Goal: Communication & Community: Answer question/provide support

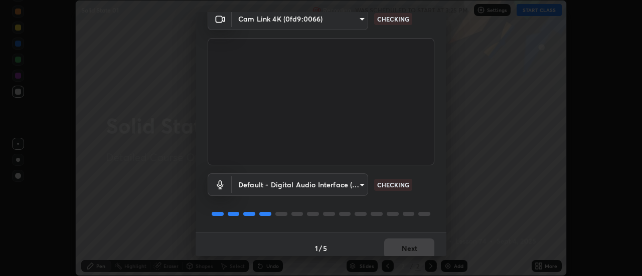
scroll to position [53, 0]
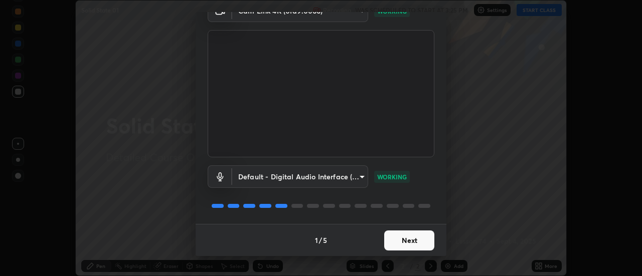
click at [396, 241] on button "Next" at bounding box center [409, 241] width 50 height 20
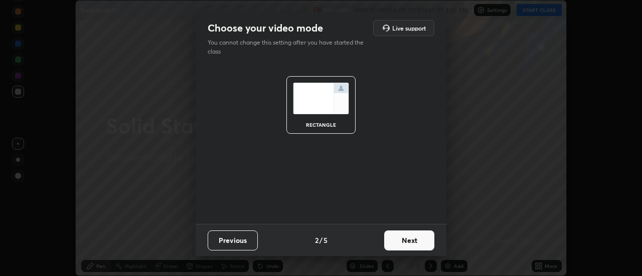
click at [400, 242] on button "Next" at bounding box center [409, 241] width 50 height 20
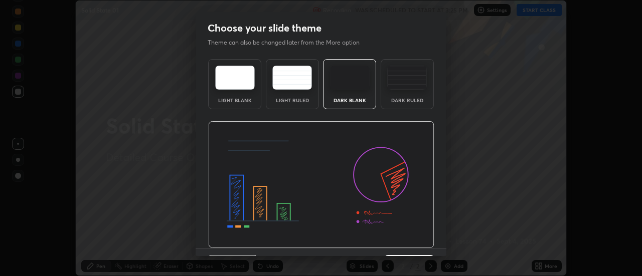
scroll to position [25, 0]
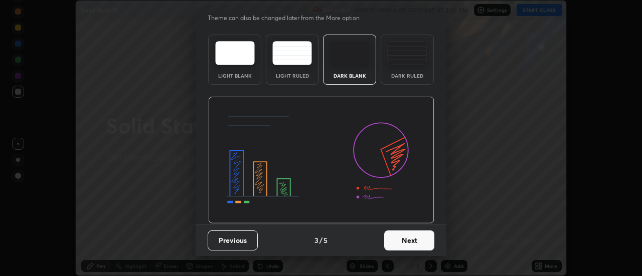
click at [413, 249] on button "Next" at bounding box center [409, 241] width 50 height 20
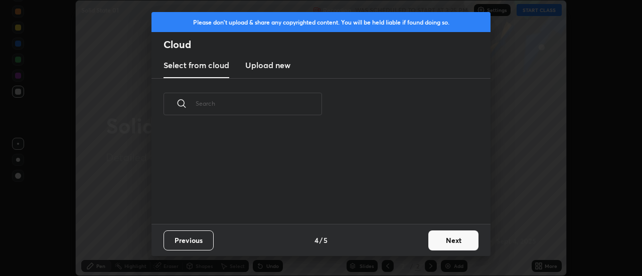
click at [441, 244] on button "Next" at bounding box center [453, 241] width 50 height 20
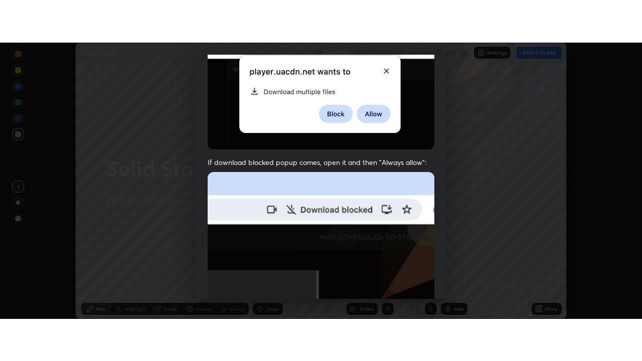
scroll to position [257, 0]
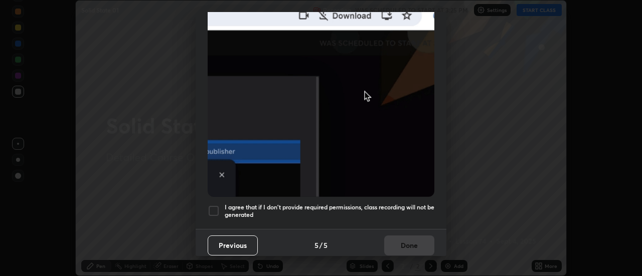
click at [212, 205] on div at bounding box center [213, 211] width 12 height 12
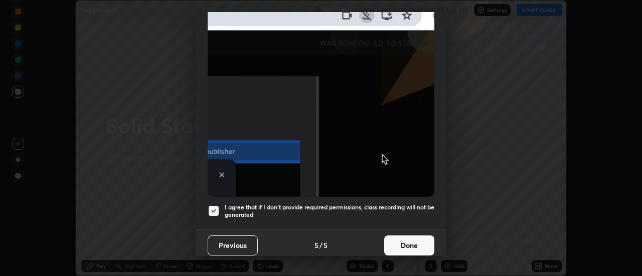
click at [392, 241] on button "Done" at bounding box center [409, 246] width 50 height 20
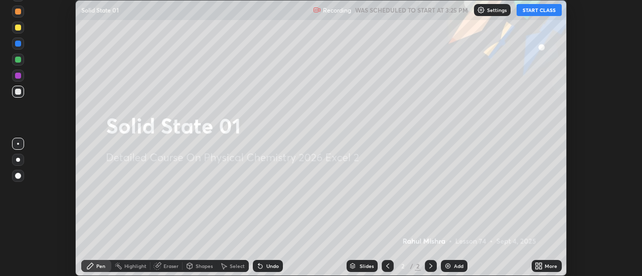
click at [525, 15] on button "START CLASS" at bounding box center [538, 10] width 45 height 12
click at [541, 265] on icon at bounding box center [540, 264] width 3 height 3
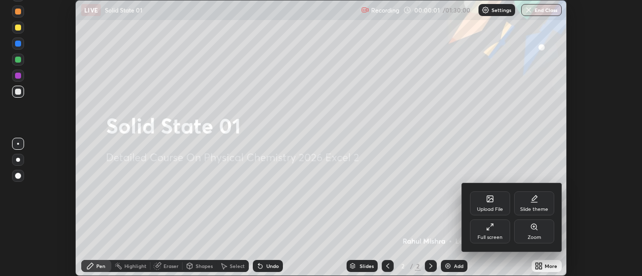
click at [490, 230] on icon at bounding box center [490, 227] width 8 height 8
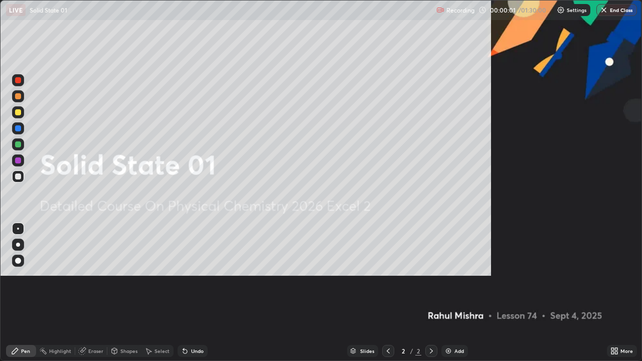
scroll to position [361, 642]
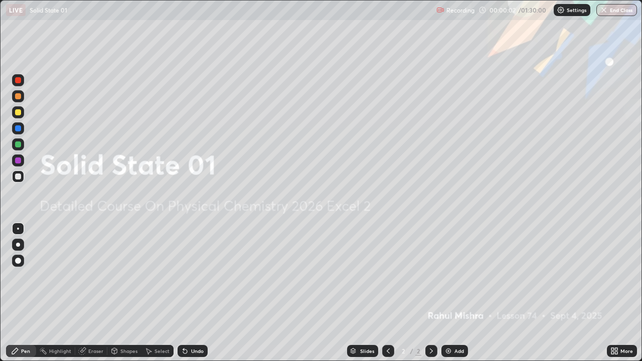
click at [450, 276] on img at bounding box center [448, 351] width 8 height 8
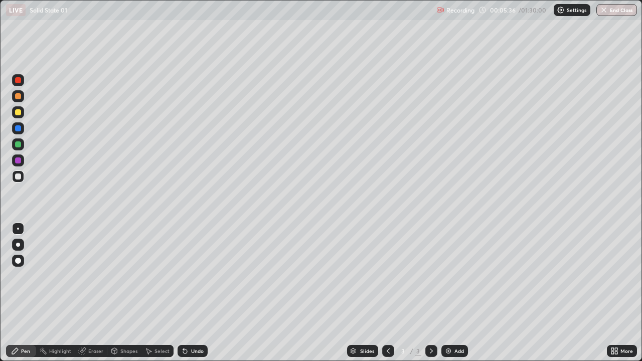
click at [449, 276] on img at bounding box center [448, 351] width 8 height 8
click at [452, 276] on div "Add" at bounding box center [454, 351] width 27 height 12
click at [388, 276] on div at bounding box center [388, 351] width 12 height 12
click at [614, 276] on icon at bounding box center [615, 352] width 3 height 3
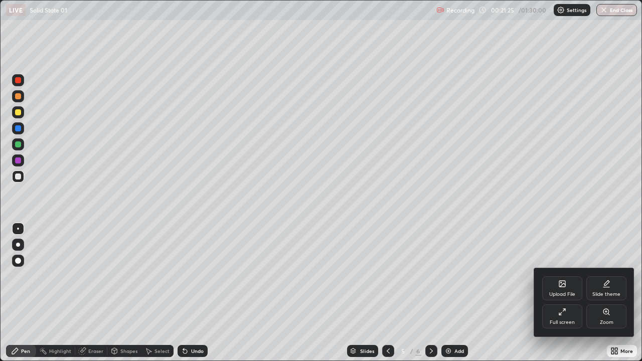
click at [560, 276] on div "Upload File" at bounding box center [562, 288] width 40 height 24
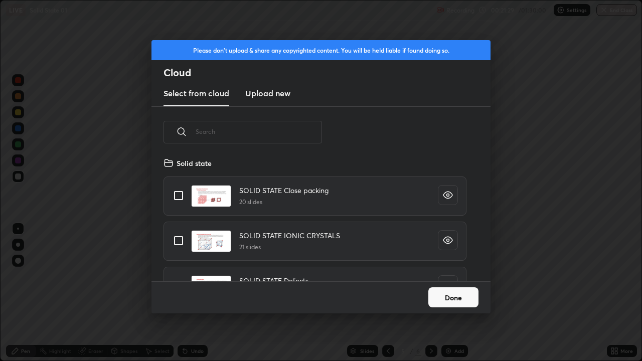
scroll to position [131, 0]
click at [180, 195] on input "grid" at bounding box center [178, 194] width 21 height 21
checkbox input "true"
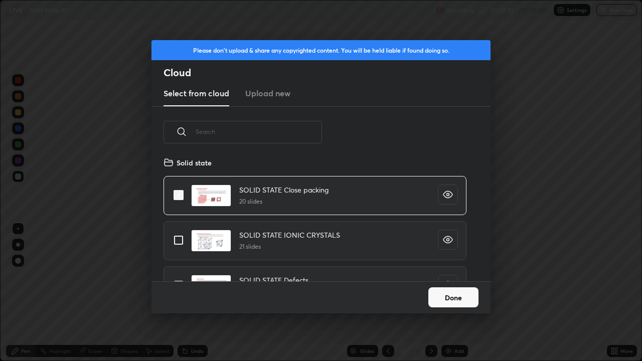
click at [443, 276] on button "Done" at bounding box center [453, 297] width 50 height 20
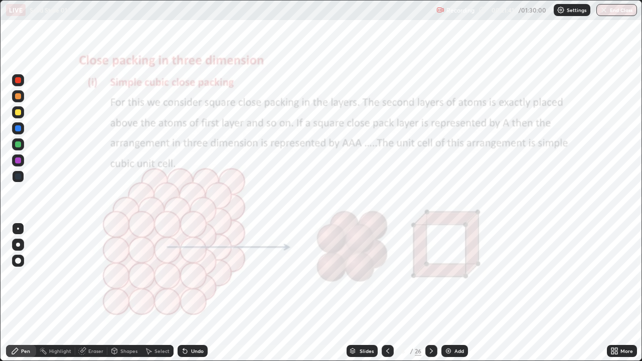
click at [386, 276] on icon at bounding box center [387, 351] width 8 height 8
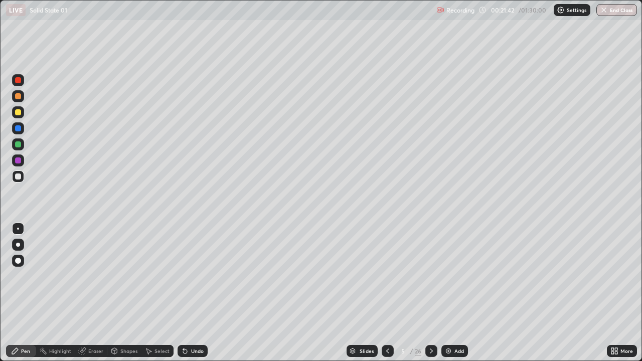
click at [454, 276] on div "Add" at bounding box center [459, 350] width 10 height 5
click at [22, 117] on div at bounding box center [18, 112] width 12 height 12
click at [20, 175] on div at bounding box center [18, 176] width 6 height 6
click at [17, 112] on div at bounding box center [18, 112] width 6 height 6
click at [18, 146] on div at bounding box center [18, 144] width 6 height 6
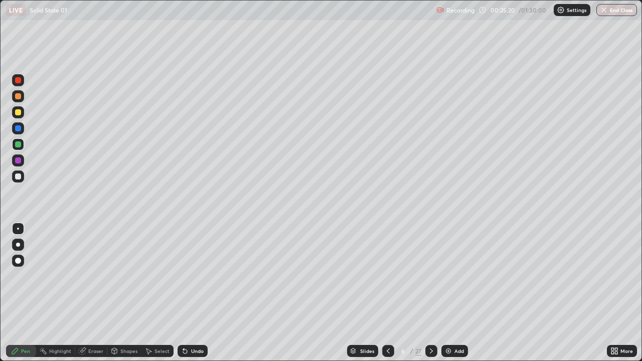
click at [20, 176] on div at bounding box center [18, 176] width 6 height 6
click at [17, 145] on div at bounding box center [18, 144] width 6 height 6
click at [18, 83] on div at bounding box center [18, 80] width 6 height 6
click at [24, 149] on div at bounding box center [18, 144] width 12 height 16
click at [197, 276] on div "Undo" at bounding box center [197, 350] width 13 height 5
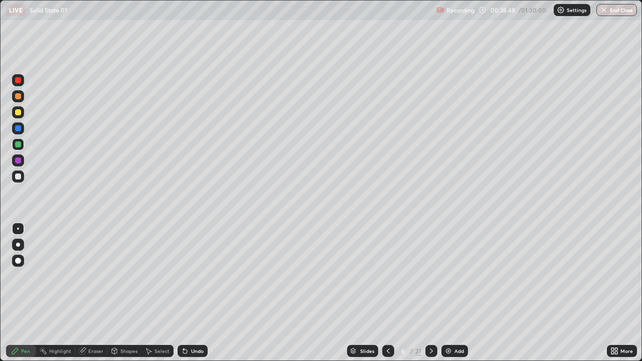
click at [97, 276] on div "Eraser" at bounding box center [95, 350] width 15 height 5
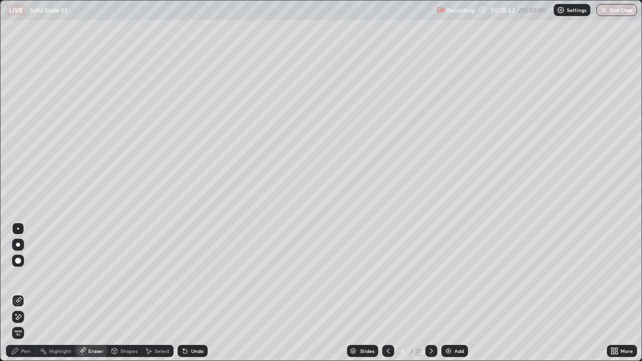
click at [20, 259] on div at bounding box center [18, 261] width 6 height 6
click at [28, 276] on div "Pen" at bounding box center [25, 350] width 9 height 5
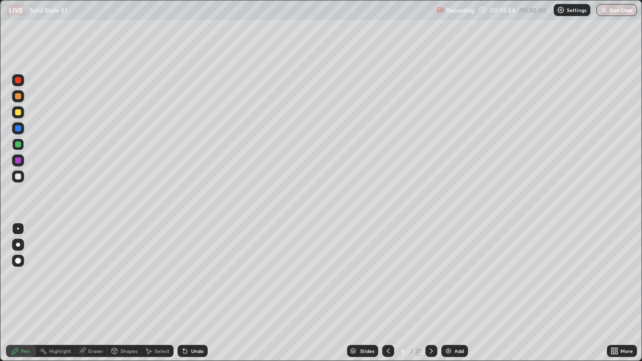
click at [431, 276] on div at bounding box center [431, 351] width 12 height 12
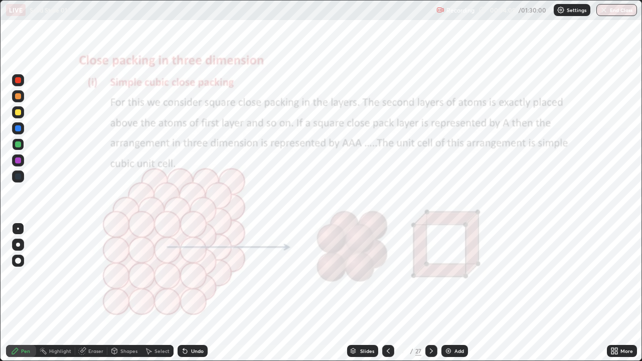
click at [19, 80] on div at bounding box center [18, 80] width 6 height 6
click at [386, 276] on icon at bounding box center [387, 350] width 3 height 5
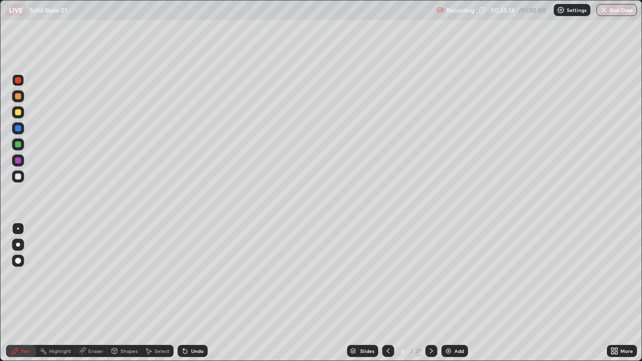
click at [433, 276] on icon at bounding box center [431, 351] width 8 height 8
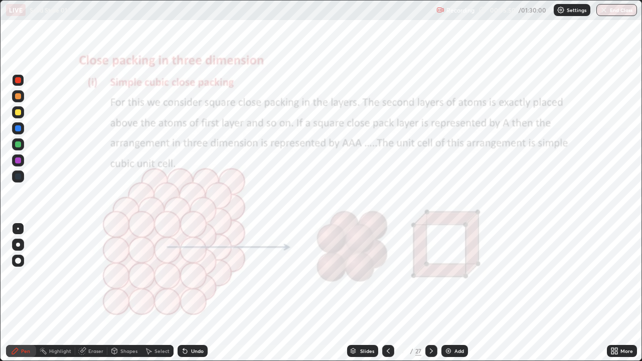
click at [23, 179] on div at bounding box center [18, 176] width 12 height 12
click at [386, 276] on icon at bounding box center [388, 351] width 8 height 8
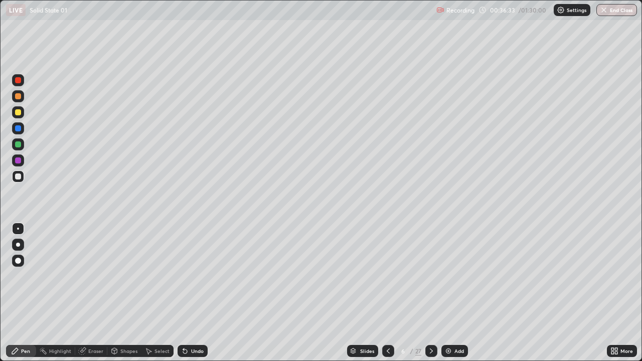
click at [430, 276] on icon at bounding box center [431, 350] width 3 height 5
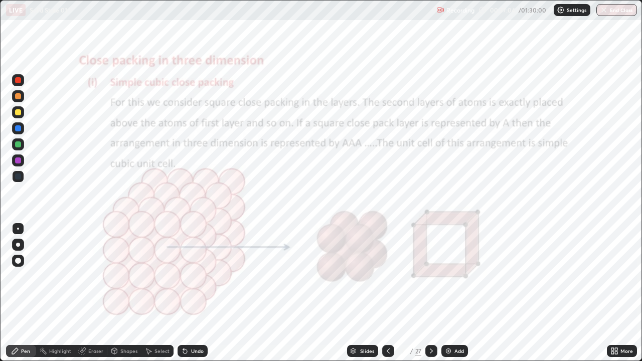
click at [17, 181] on div at bounding box center [18, 176] width 12 height 12
click at [386, 276] on icon at bounding box center [388, 351] width 8 height 8
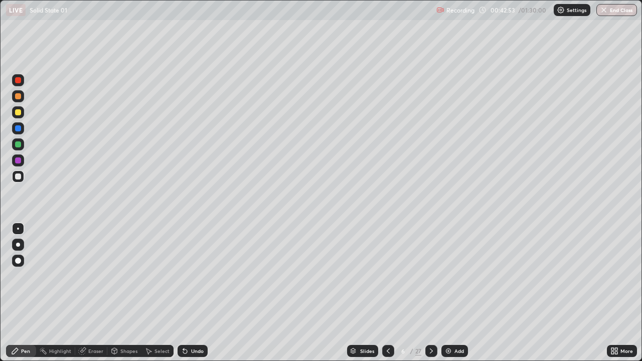
click at [429, 276] on icon at bounding box center [431, 351] width 8 height 8
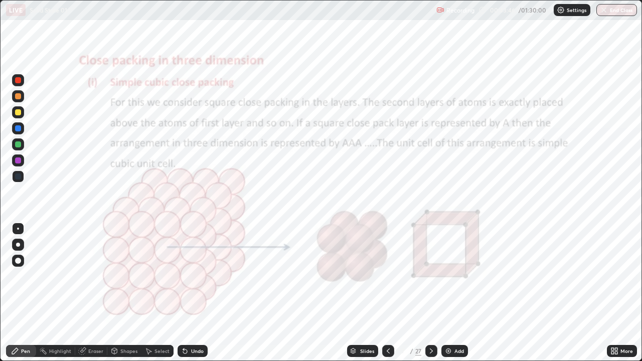
click at [387, 276] on icon at bounding box center [388, 351] width 8 height 8
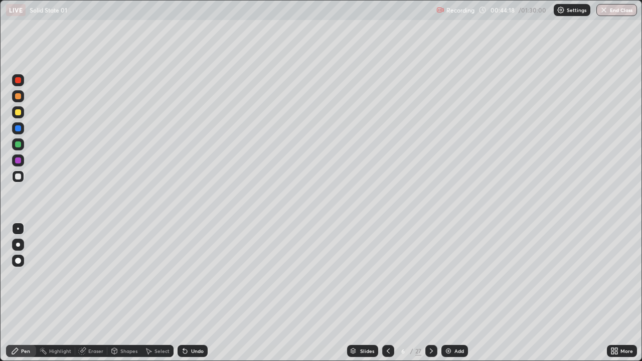
click at [430, 276] on icon at bounding box center [431, 350] width 3 height 5
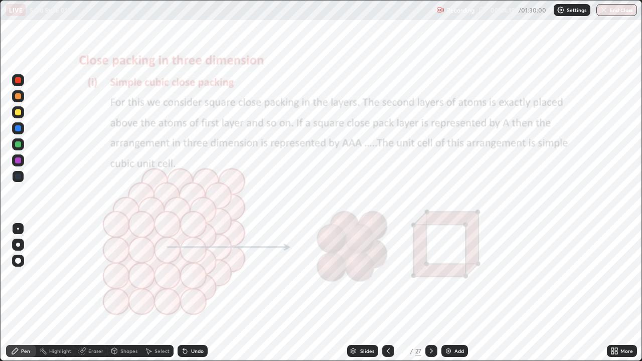
click at [430, 276] on icon at bounding box center [431, 350] width 3 height 5
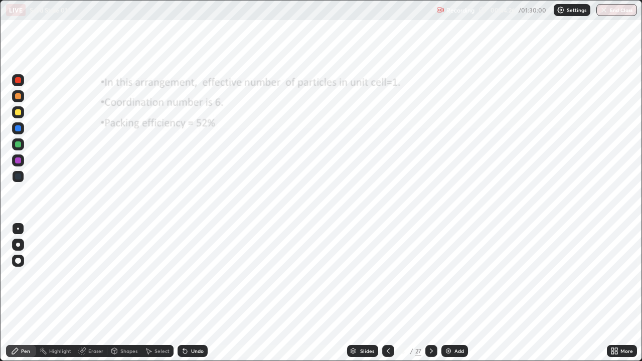
click at [430, 276] on icon at bounding box center [431, 351] width 8 height 8
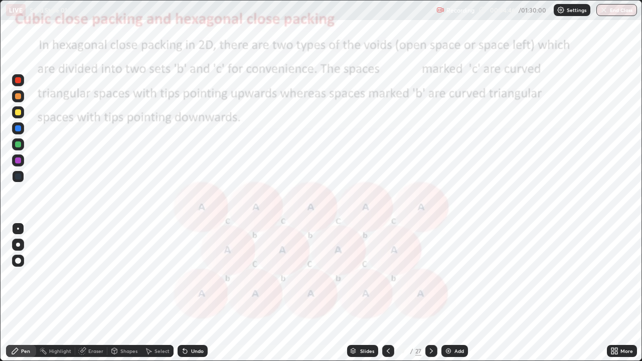
click at [187, 276] on icon at bounding box center [185, 351] width 8 height 8
click at [189, 276] on div "Undo" at bounding box center [192, 351] width 30 height 12
click at [188, 276] on div "Undo" at bounding box center [192, 351] width 30 height 12
click at [19, 116] on div at bounding box center [18, 112] width 12 height 12
click at [20, 78] on div at bounding box center [18, 80] width 6 height 6
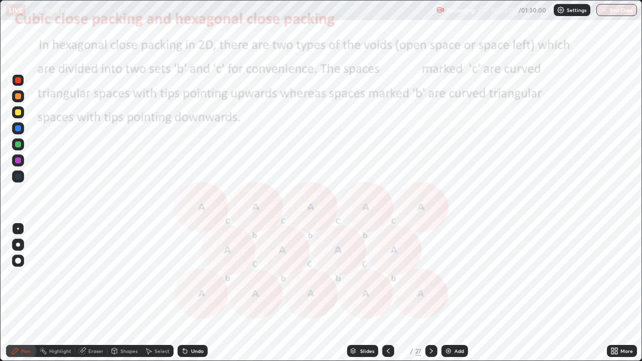
click at [92, 276] on div "Eraser" at bounding box center [95, 350] width 15 height 5
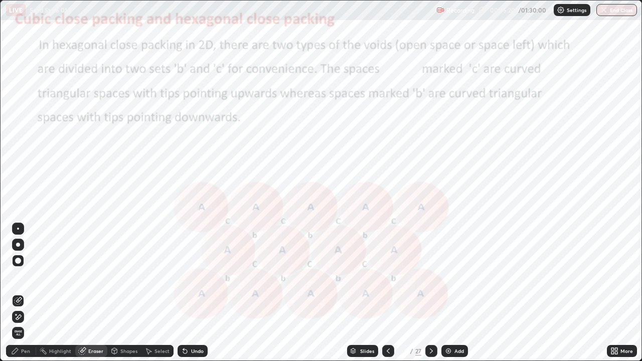
click at [21, 276] on div "Pen" at bounding box center [21, 351] width 30 height 12
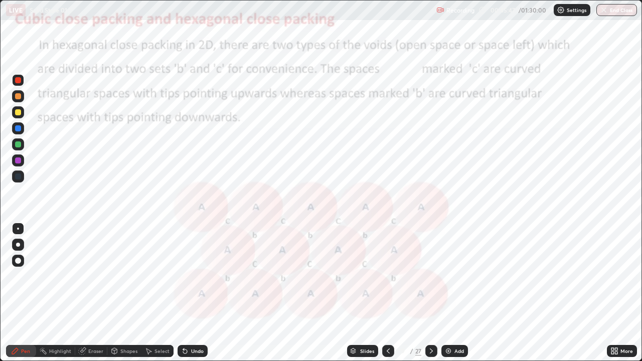
click at [93, 276] on div "Eraser" at bounding box center [95, 350] width 15 height 5
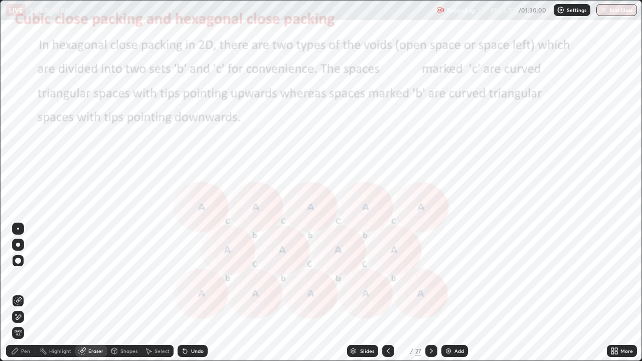
click at [430, 276] on icon at bounding box center [431, 351] width 8 height 8
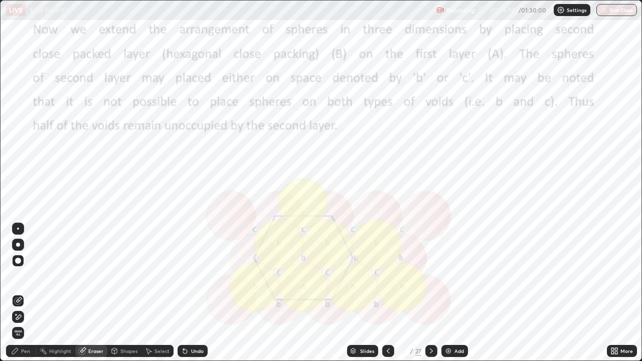
click at [25, 276] on div "Pen" at bounding box center [25, 350] width 9 height 5
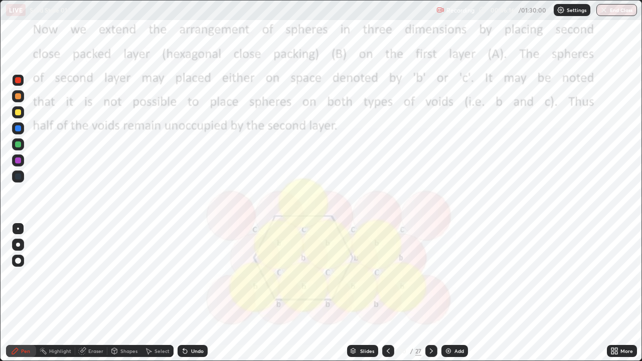
click at [19, 80] on div at bounding box center [18, 80] width 6 height 6
click at [386, 276] on icon at bounding box center [388, 351] width 8 height 8
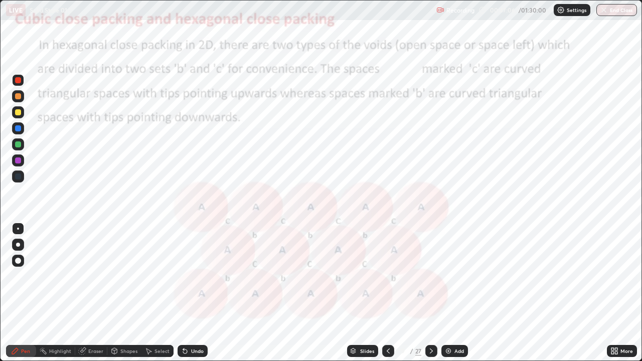
click at [430, 276] on icon at bounding box center [431, 350] width 3 height 5
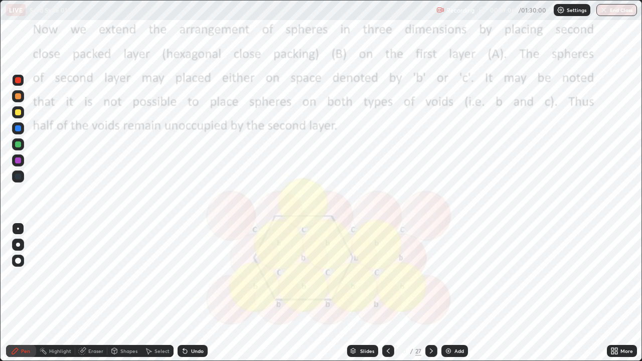
click at [431, 276] on icon at bounding box center [431, 351] width 8 height 8
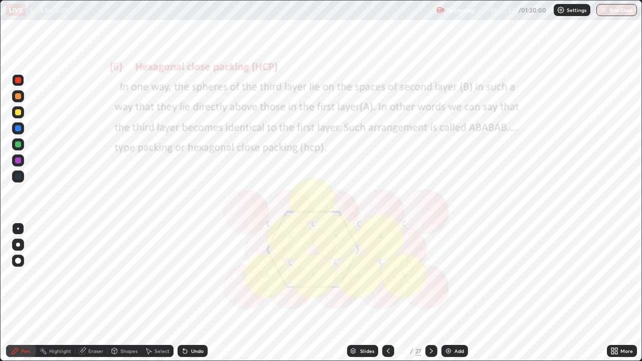
click at [431, 276] on icon at bounding box center [431, 351] width 8 height 8
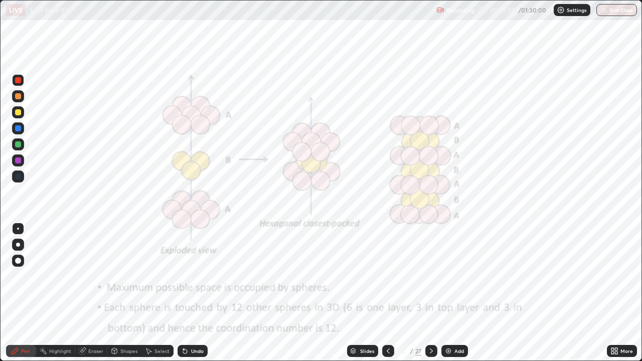
click at [19, 175] on div at bounding box center [18, 176] width 6 height 6
click at [386, 276] on icon at bounding box center [388, 351] width 8 height 8
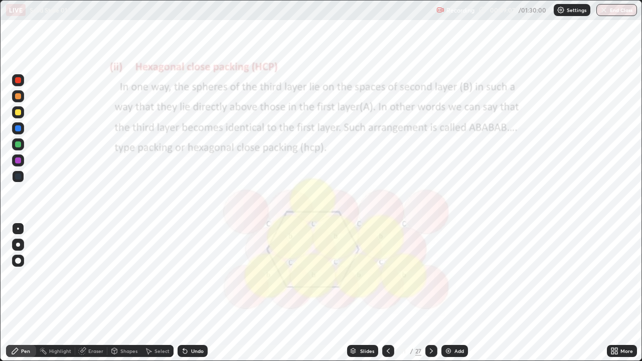
click at [429, 276] on icon at bounding box center [431, 351] width 8 height 8
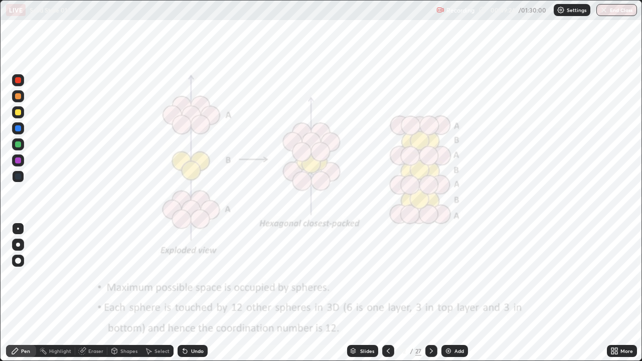
click at [16, 177] on div at bounding box center [18, 176] width 6 height 6
click at [86, 276] on div "Eraser" at bounding box center [91, 351] width 32 height 12
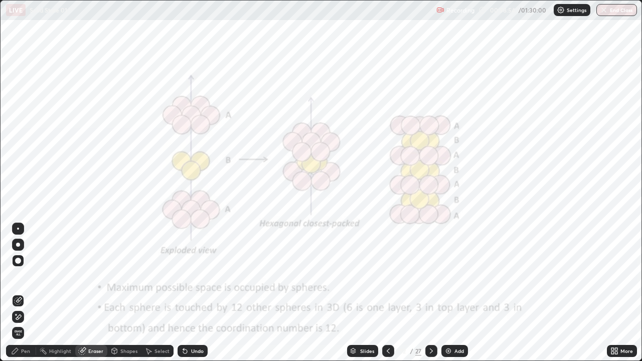
click at [90, 276] on div "Eraser" at bounding box center [95, 350] width 15 height 5
click at [25, 276] on div "Pen" at bounding box center [25, 350] width 9 height 5
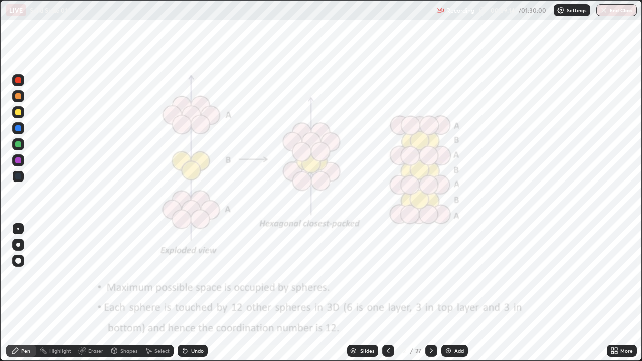
click at [430, 276] on icon at bounding box center [431, 351] width 8 height 8
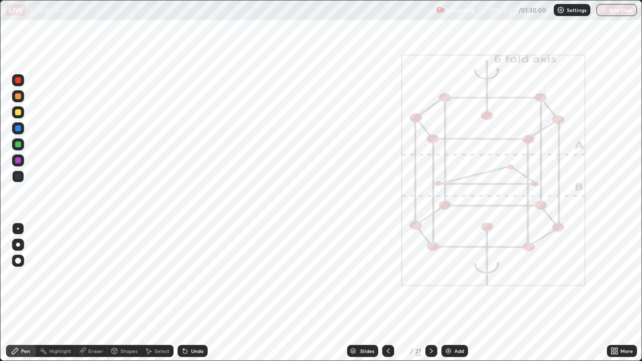
click at [386, 276] on icon at bounding box center [388, 351] width 8 height 8
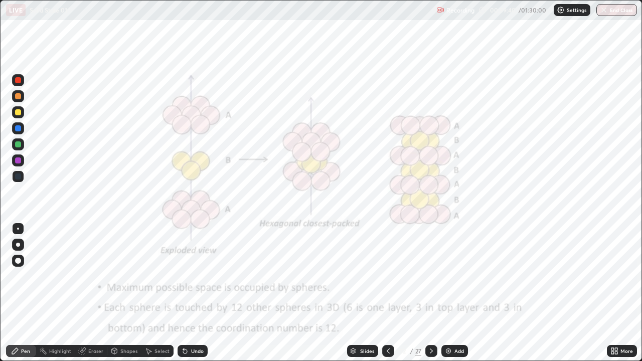
click at [431, 276] on icon at bounding box center [431, 351] width 8 height 8
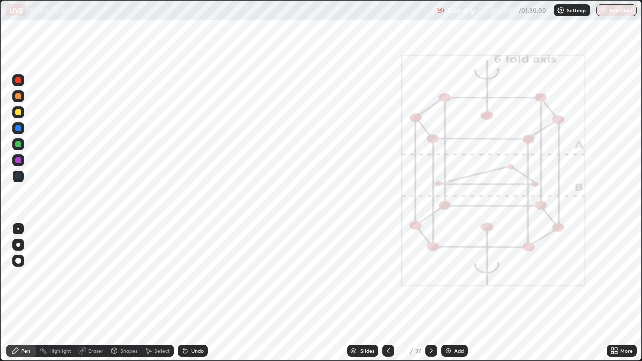
click at [386, 276] on icon at bounding box center [388, 351] width 8 height 8
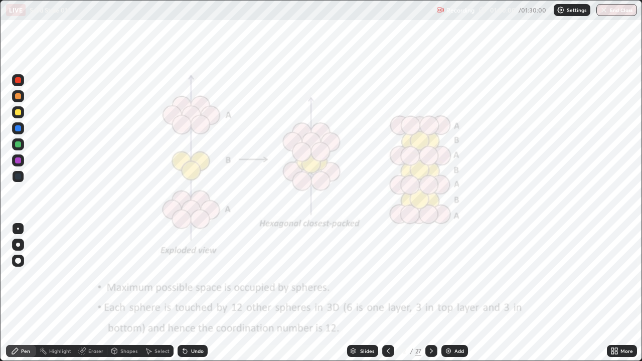
click at [429, 276] on icon at bounding box center [431, 351] width 8 height 8
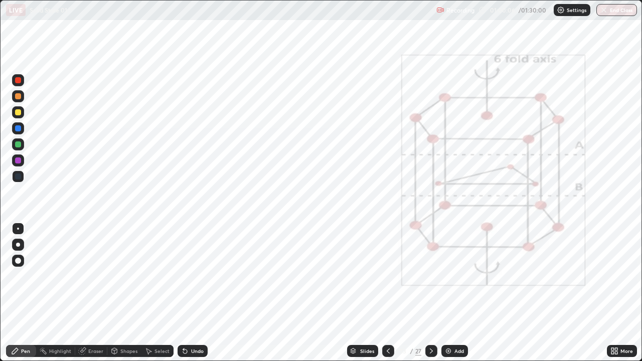
click at [387, 276] on icon at bounding box center [388, 351] width 8 height 8
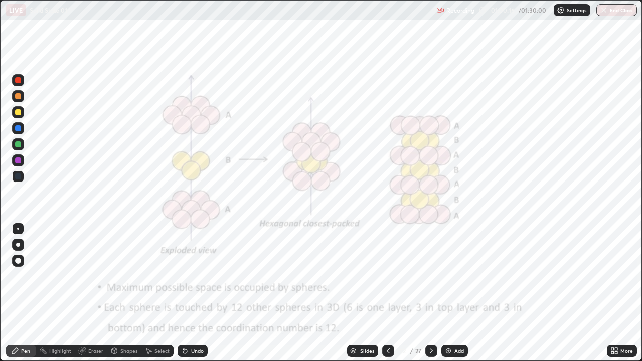
click at [430, 276] on icon at bounding box center [431, 350] width 3 height 5
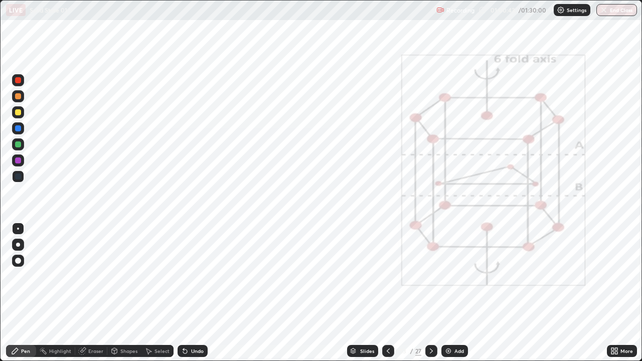
click at [19, 176] on div at bounding box center [18, 176] width 6 height 6
click at [191, 276] on div "Undo" at bounding box center [197, 350] width 13 height 5
click at [386, 276] on icon at bounding box center [387, 350] width 3 height 5
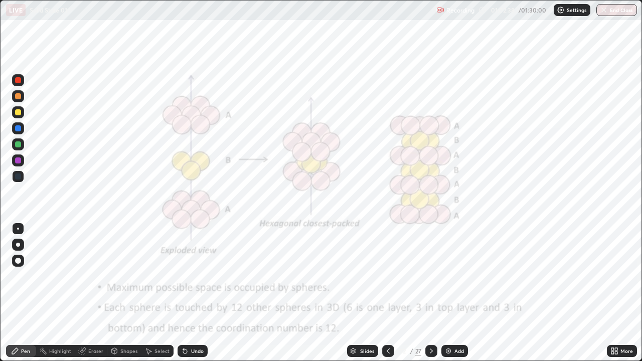
click at [386, 276] on icon at bounding box center [388, 351] width 8 height 8
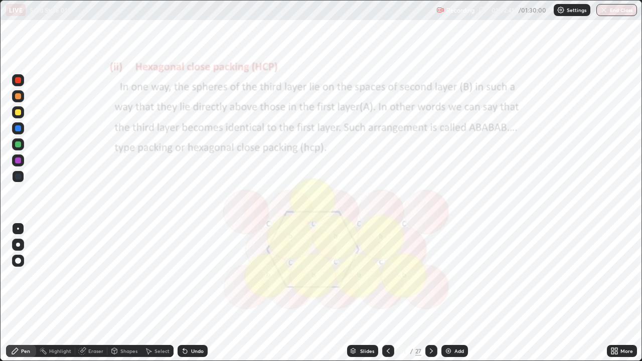
click at [19, 178] on div at bounding box center [18, 176] width 6 height 6
click at [429, 276] on icon at bounding box center [431, 351] width 8 height 8
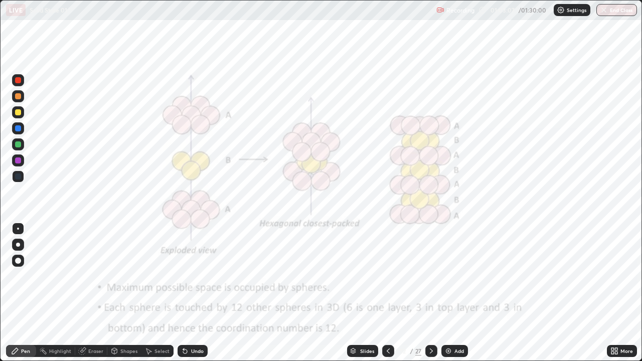
click at [430, 276] on icon at bounding box center [431, 351] width 8 height 8
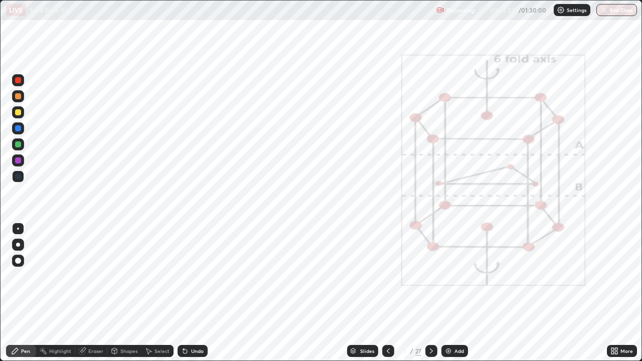
click at [385, 276] on icon at bounding box center [388, 351] width 8 height 8
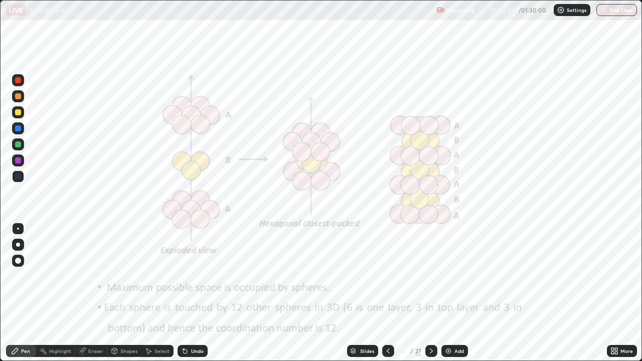
click at [430, 276] on icon at bounding box center [431, 351] width 8 height 8
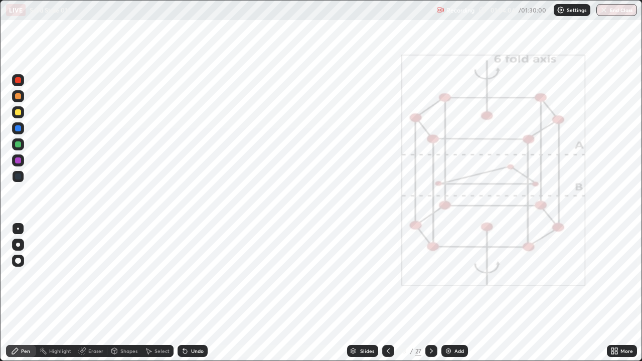
click at [197, 276] on div "Undo" at bounding box center [197, 350] width 13 height 5
click at [89, 276] on div "Eraser" at bounding box center [95, 350] width 15 height 5
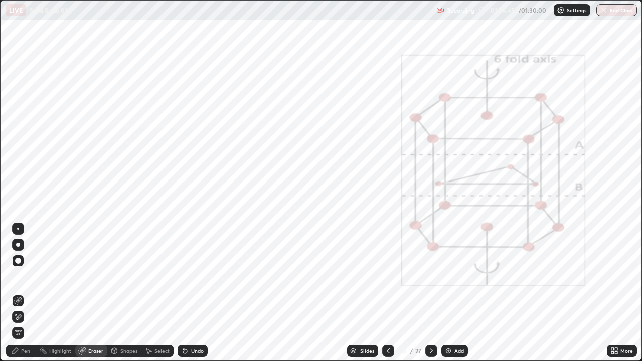
click at [27, 276] on div "Pen" at bounding box center [25, 350] width 9 height 5
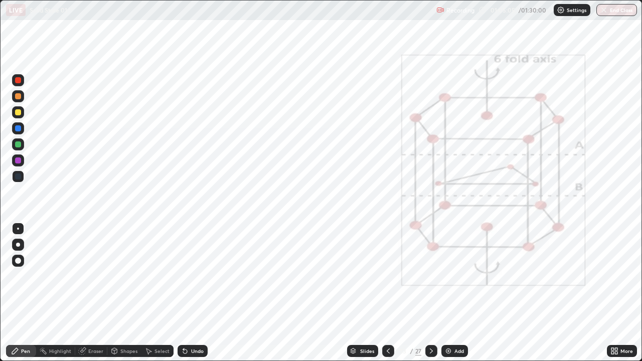
click at [387, 276] on icon at bounding box center [387, 350] width 3 height 5
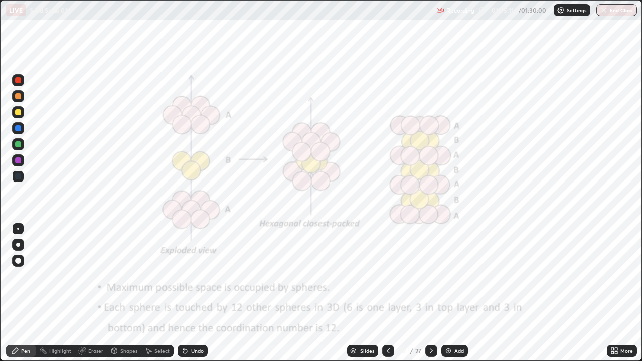
click at [430, 276] on icon at bounding box center [431, 351] width 8 height 8
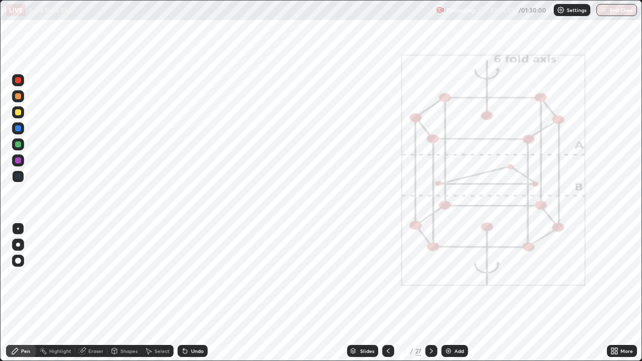
click at [386, 276] on icon at bounding box center [388, 351] width 8 height 8
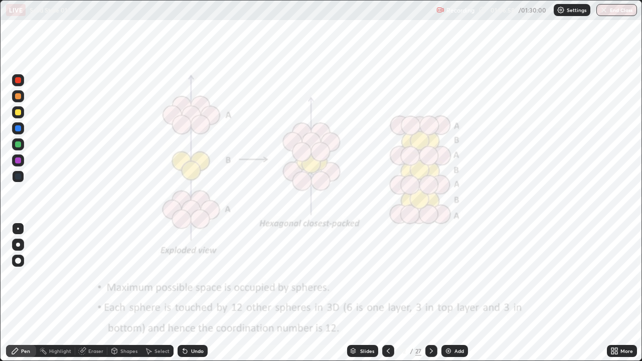
click at [430, 276] on icon at bounding box center [431, 351] width 8 height 8
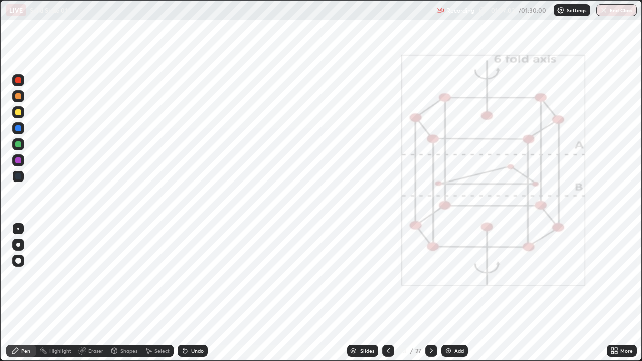
click at [386, 276] on icon at bounding box center [388, 351] width 8 height 8
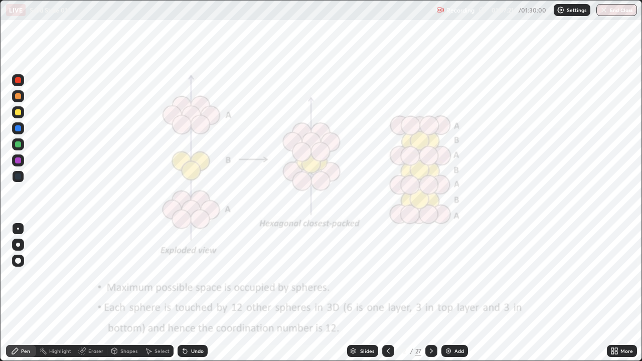
click at [431, 276] on icon at bounding box center [431, 351] width 8 height 8
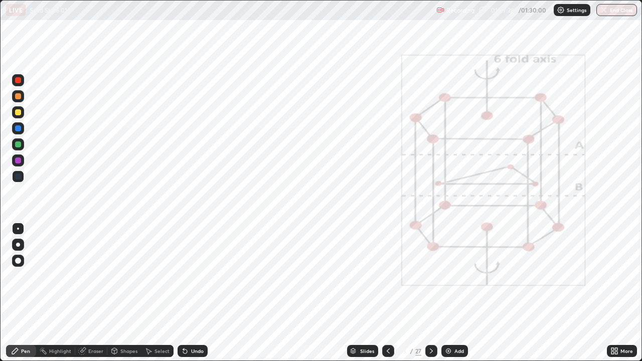
click at [93, 276] on div "Eraser" at bounding box center [95, 350] width 15 height 5
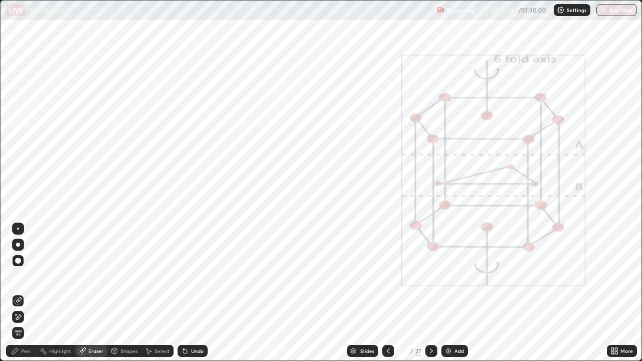
click at [20, 276] on div "Pen" at bounding box center [21, 351] width 30 height 12
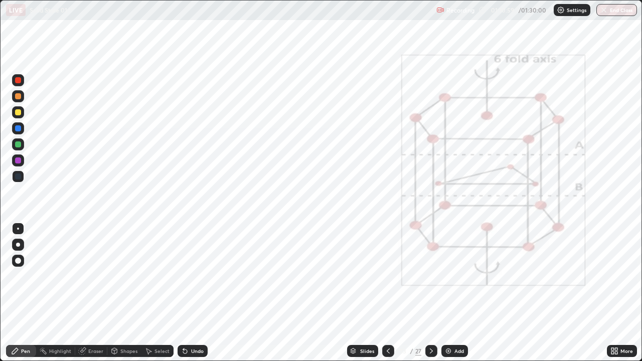
click at [191, 276] on div "Undo" at bounding box center [197, 350] width 13 height 5
click at [192, 276] on div "Undo" at bounding box center [197, 350] width 13 height 5
click at [193, 276] on div "Undo" at bounding box center [197, 350] width 13 height 5
click at [191, 276] on div "Undo" at bounding box center [197, 350] width 13 height 5
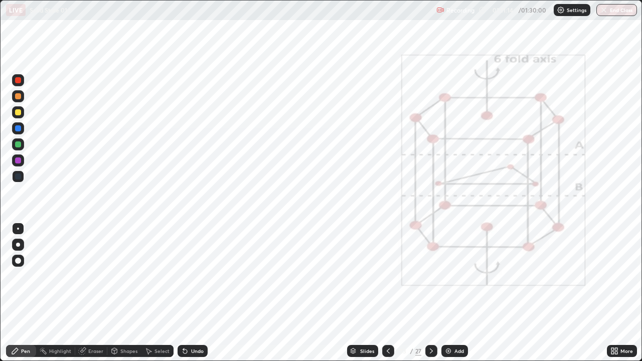
click at [192, 276] on div "Undo" at bounding box center [197, 350] width 13 height 5
click at [193, 276] on div "Undo" at bounding box center [197, 350] width 13 height 5
click at [192, 276] on div "Undo" at bounding box center [197, 350] width 13 height 5
click at [23, 276] on div "Pen" at bounding box center [25, 350] width 9 height 5
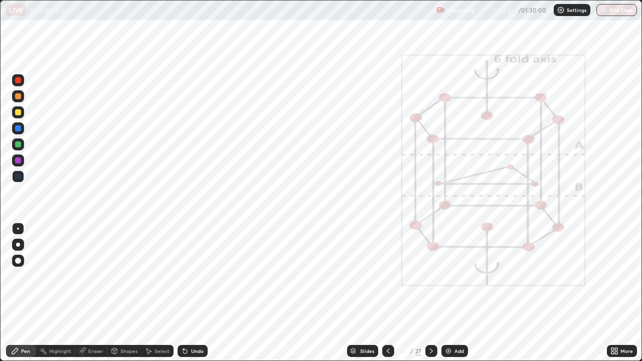
click at [16, 177] on div at bounding box center [18, 176] width 6 height 6
click at [431, 276] on icon at bounding box center [431, 350] width 3 height 5
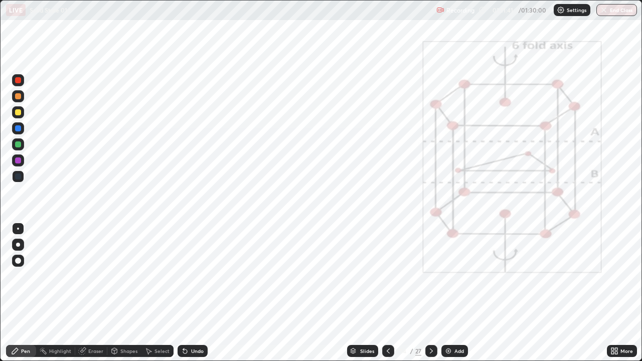
click at [19, 82] on div at bounding box center [18, 80] width 6 height 6
click at [386, 276] on icon at bounding box center [387, 350] width 3 height 5
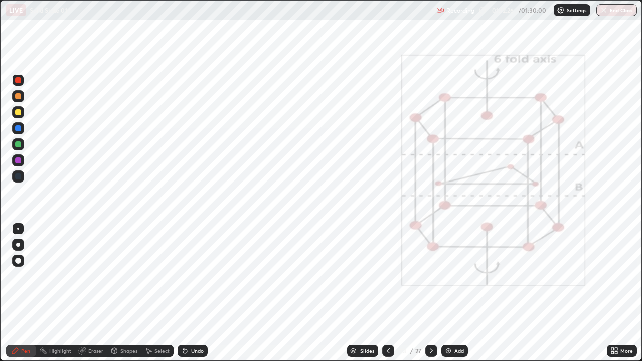
click at [385, 276] on icon at bounding box center [388, 351] width 8 height 8
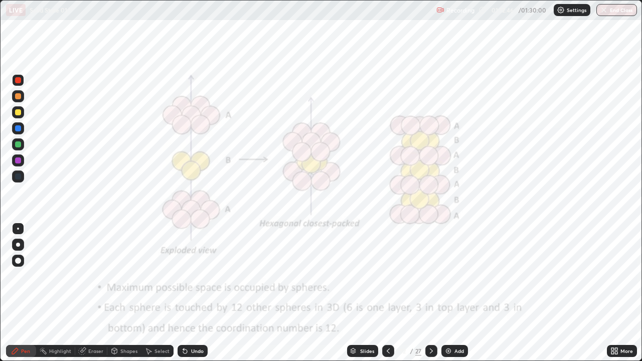
click at [429, 276] on icon at bounding box center [431, 351] width 8 height 8
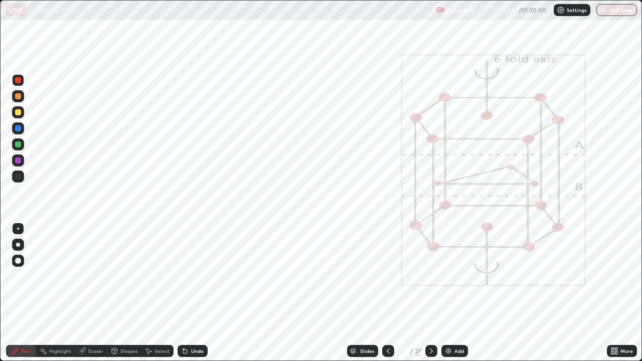
click at [430, 276] on icon at bounding box center [431, 351] width 8 height 8
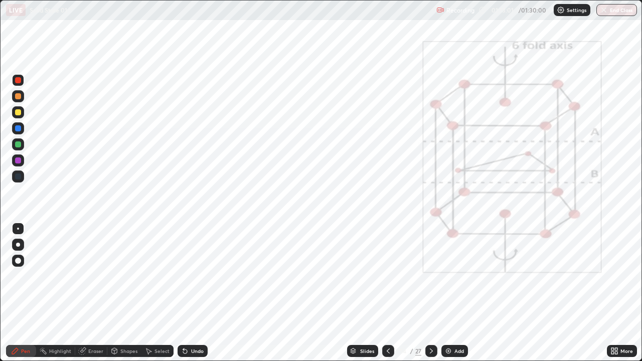
click at [18, 177] on div at bounding box center [18, 176] width 6 height 6
click at [195, 276] on div "Undo" at bounding box center [197, 350] width 13 height 5
click at [22, 84] on div at bounding box center [18, 80] width 12 height 12
click at [186, 276] on icon at bounding box center [185, 351] width 8 height 8
click at [20, 176] on div at bounding box center [18, 176] width 6 height 6
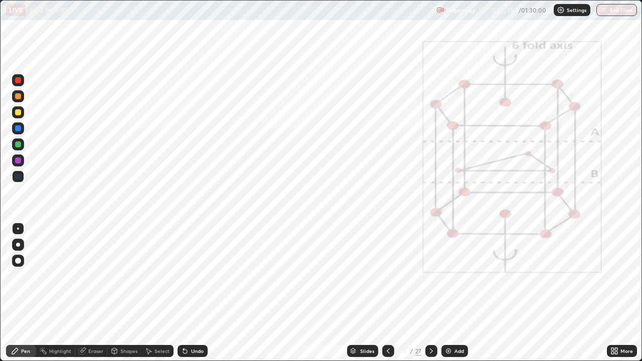
click at [93, 276] on div "Eraser" at bounding box center [95, 350] width 15 height 5
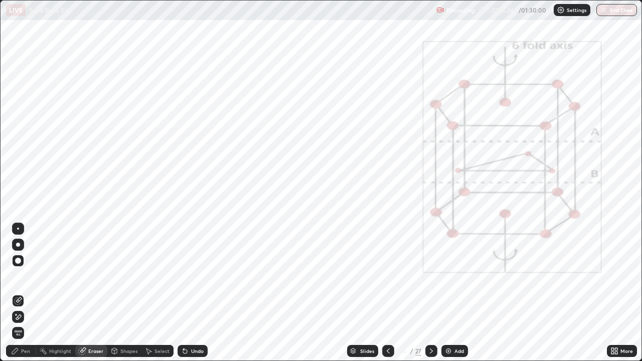
click at [24, 276] on div "Pen" at bounding box center [25, 350] width 9 height 5
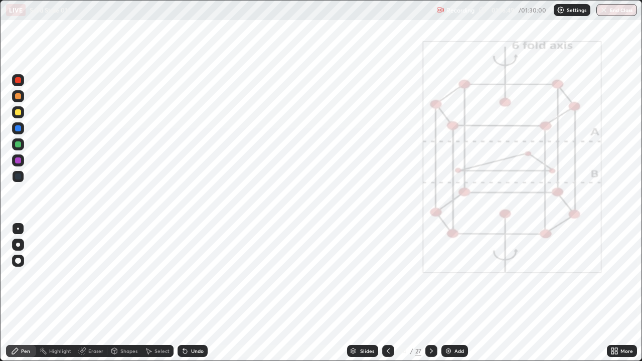
click at [386, 276] on icon at bounding box center [388, 351] width 8 height 8
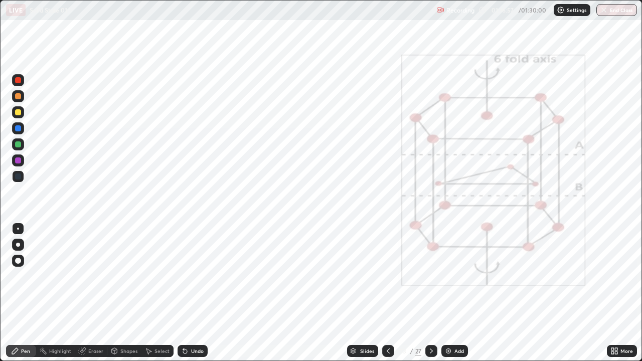
click at [430, 276] on icon at bounding box center [431, 351] width 8 height 8
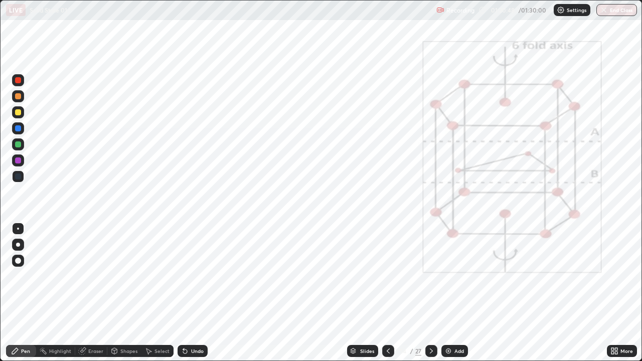
click at [386, 276] on icon at bounding box center [387, 350] width 3 height 5
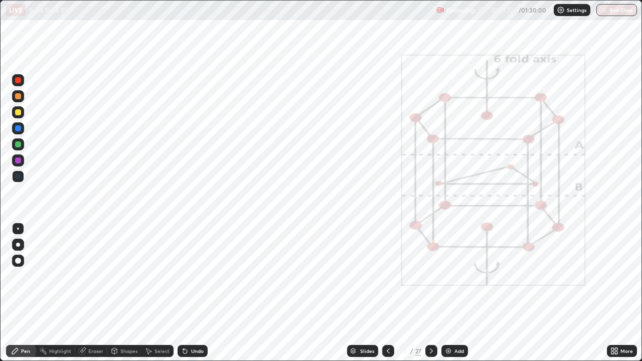
click at [430, 276] on icon at bounding box center [431, 351] width 8 height 8
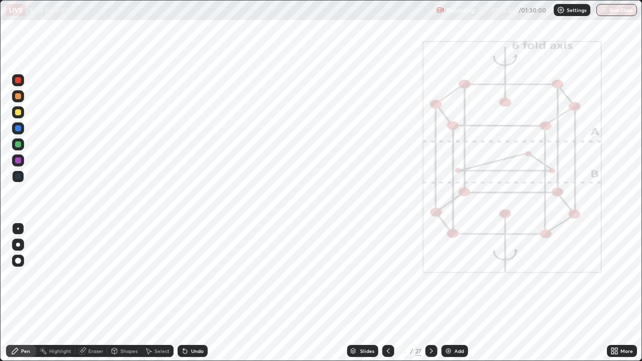
click at [614, 7] on button "End Class" at bounding box center [616, 10] width 41 height 12
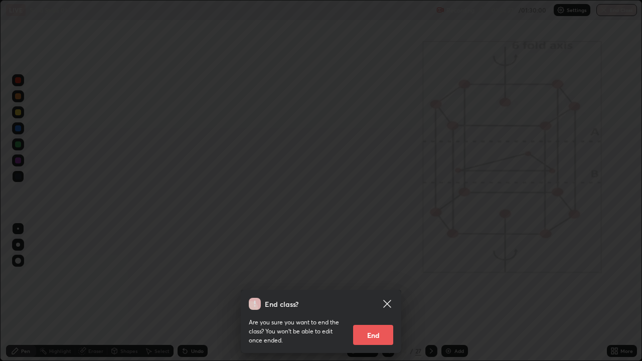
click at [511, 150] on div "End class? Are you sure you want to end the class? You won’t be able to edit on…" at bounding box center [321, 180] width 642 height 361
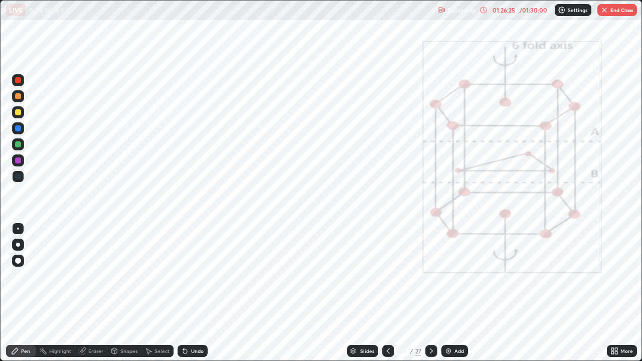
click at [606, 15] on button "End Class" at bounding box center [617, 10] width 40 height 12
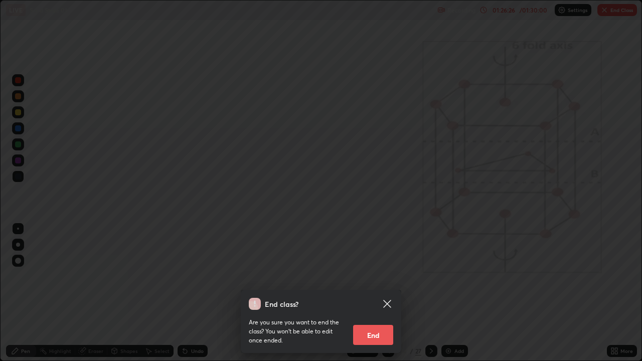
click at [377, 276] on button "End" at bounding box center [373, 335] width 40 height 20
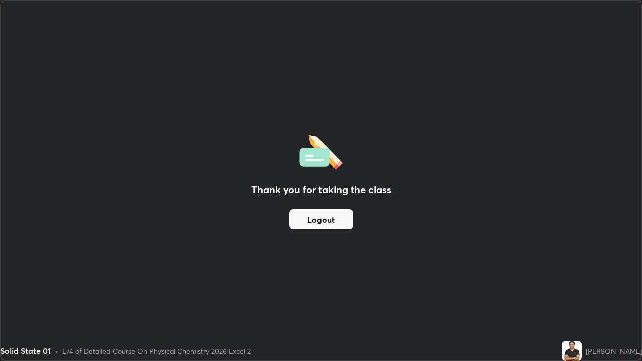
click at [335, 215] on button "Logout" at bounding box center [321, 219] width 64 height 20
